Goal: Task Accomplishment & Management: Use online tool/utility

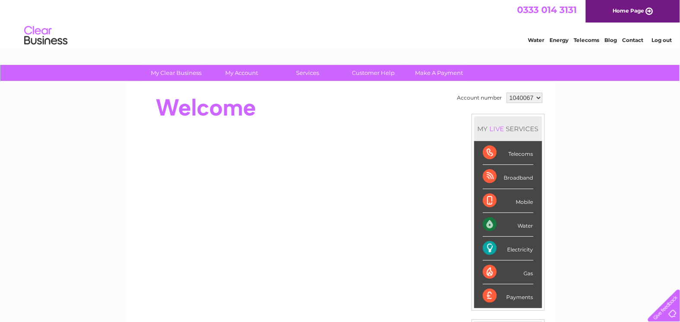
click at [512, 248] on div "Electricity" at bounding box center [508, 248] width 51 height 24
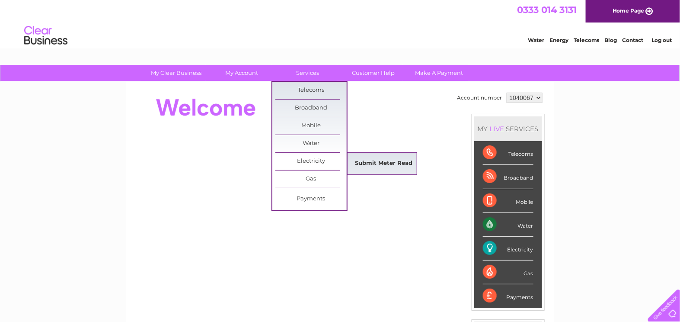
click at [362, 163] on link "Submit Meter Read" at bounding box center [383, 163] width 71 height 17
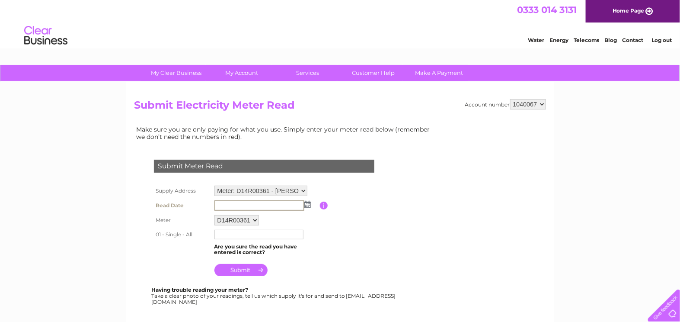
click at [236, 203] on input "text" at bounding box center [259, 205] width 90 height 10
click at [306, 203] on img at bounding box center [307, 204] width 6 height 7
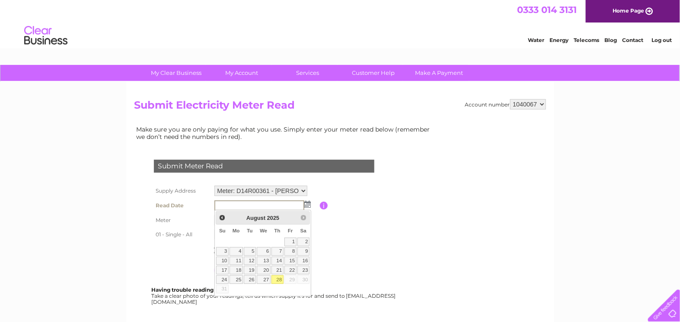
click at [279, 280] on link "28" at bounding box center [277, 279] width 12 height 9
type input "2025/08/28"
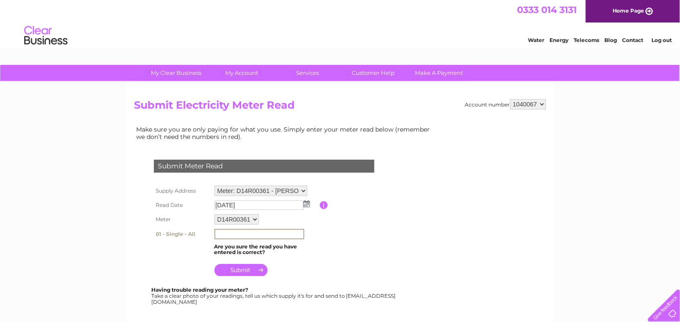
click at [234, 231] on input "text" at bounding box center [259, 234] width 90 height 10
type input "83801"
click at [242, 267] on input "submit" at bounding box center [240, 270] width 53 height 12
